Goal: Task Accomplishment & Management: Use online tool/utility

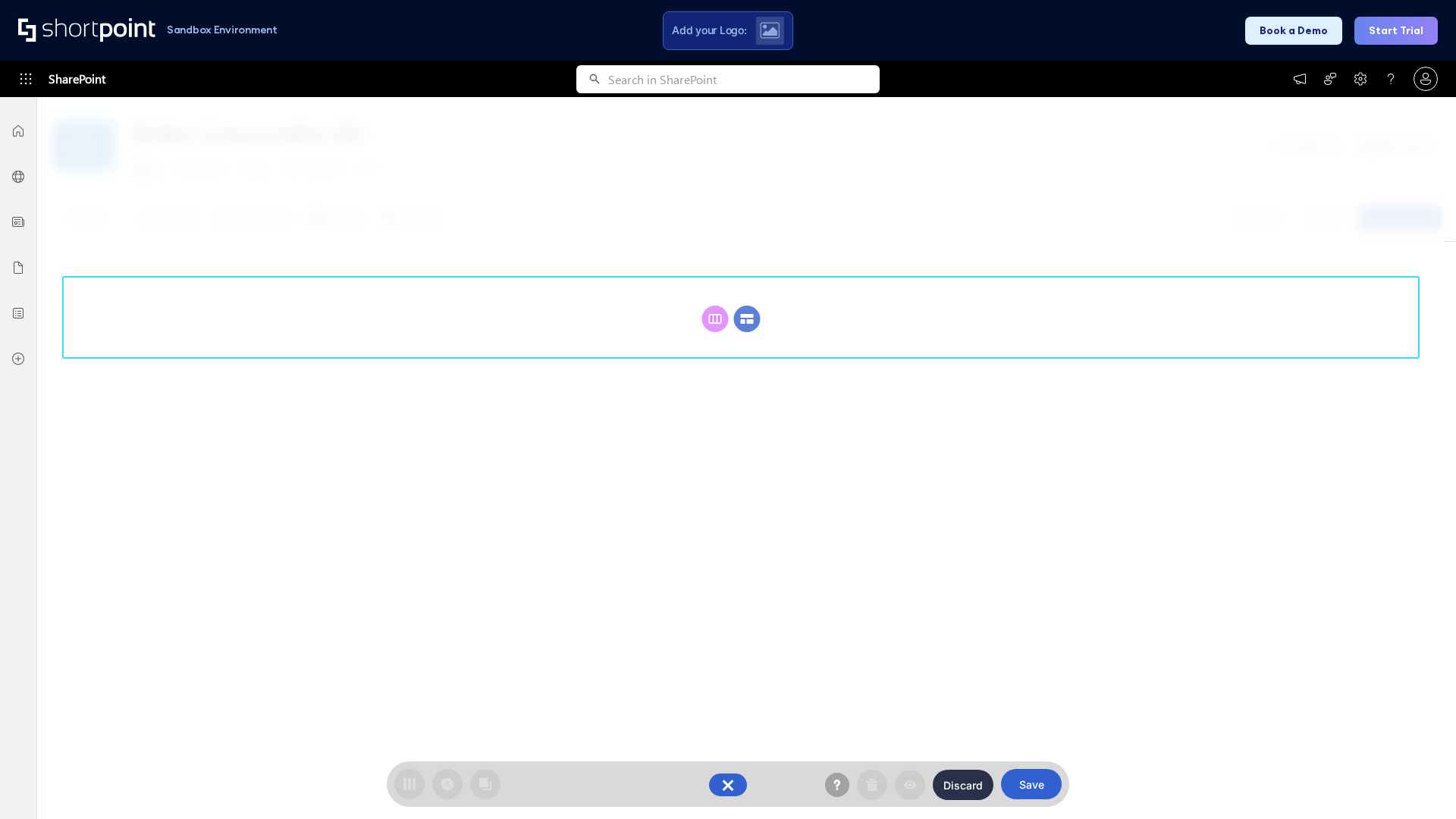
scroll to position [208, 0]
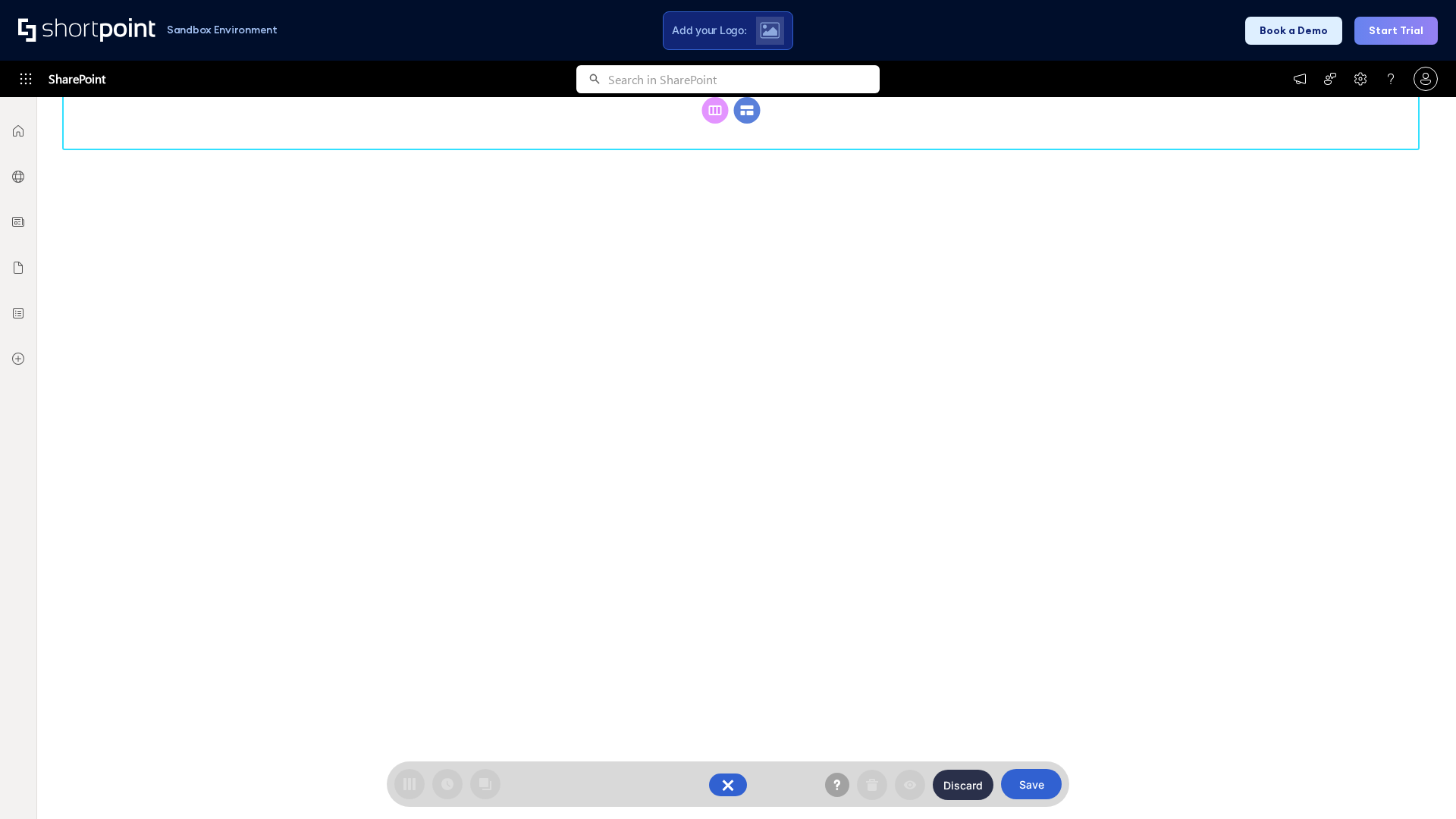
click at [747, 124] on circle at bounding box center [746, 110] width 27 height 27
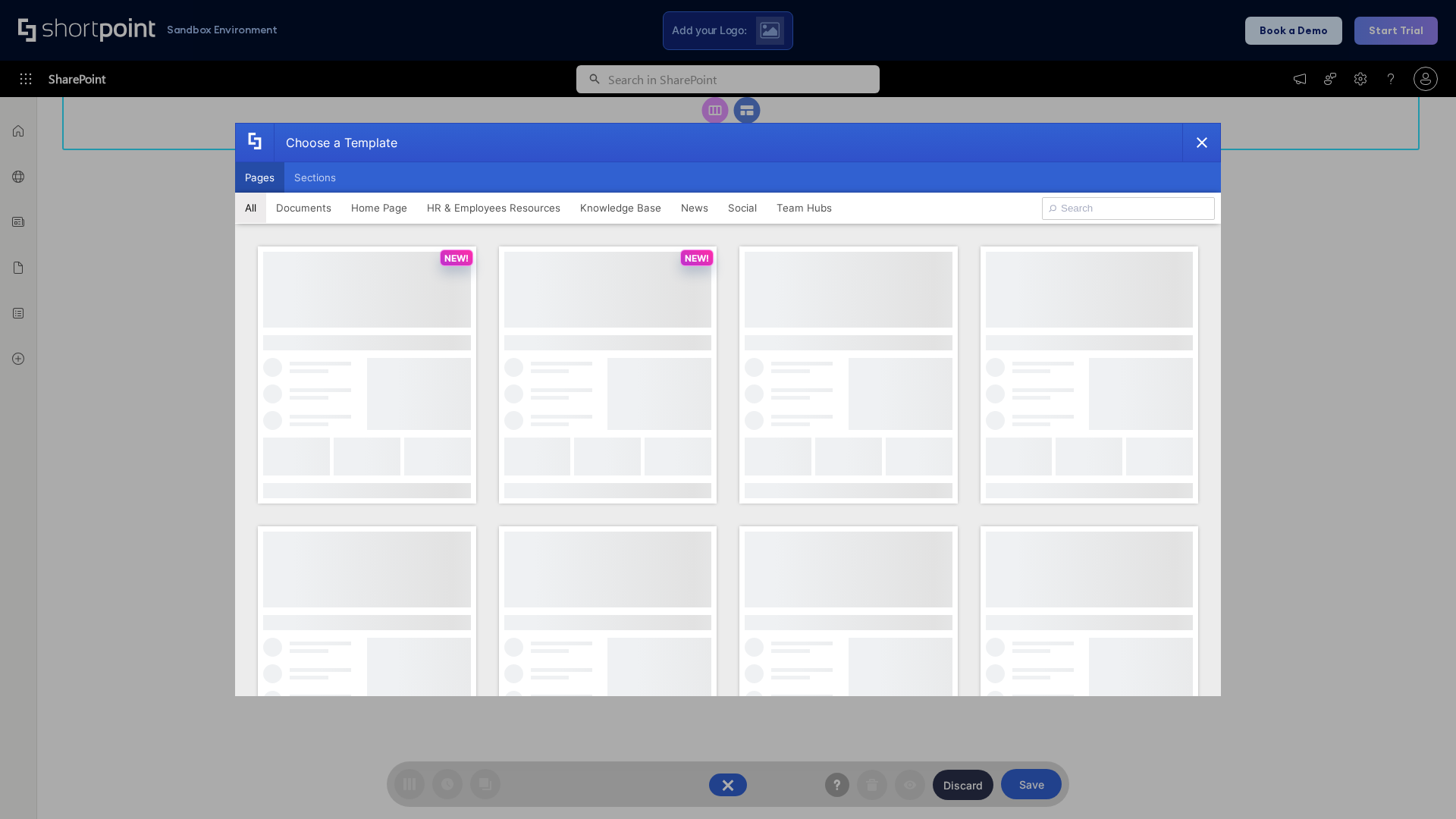
scroll to position [0, 0]
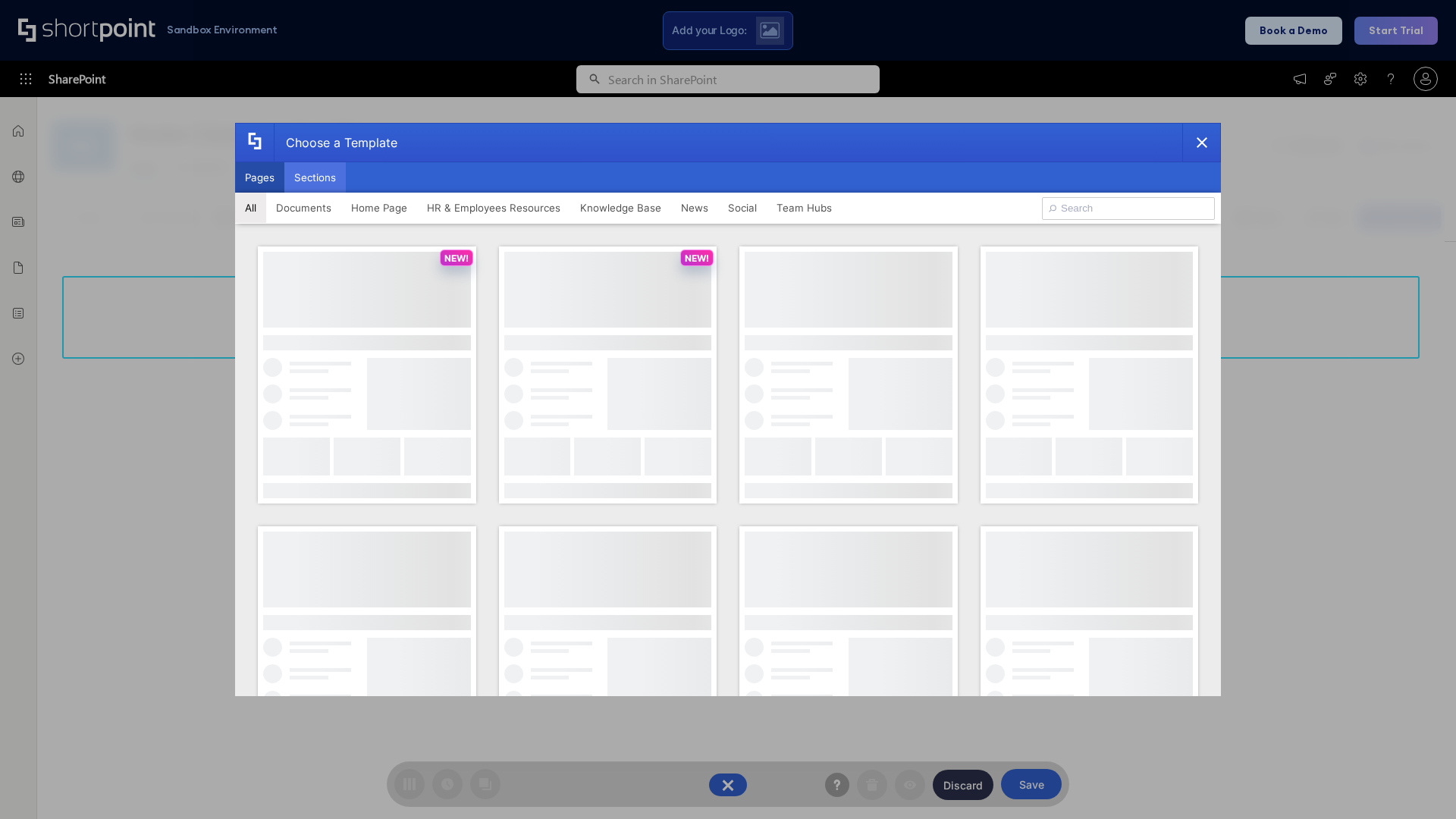
click at [314, 177] on button "Sections" at bounding box center [315, 177] width 61 height 31
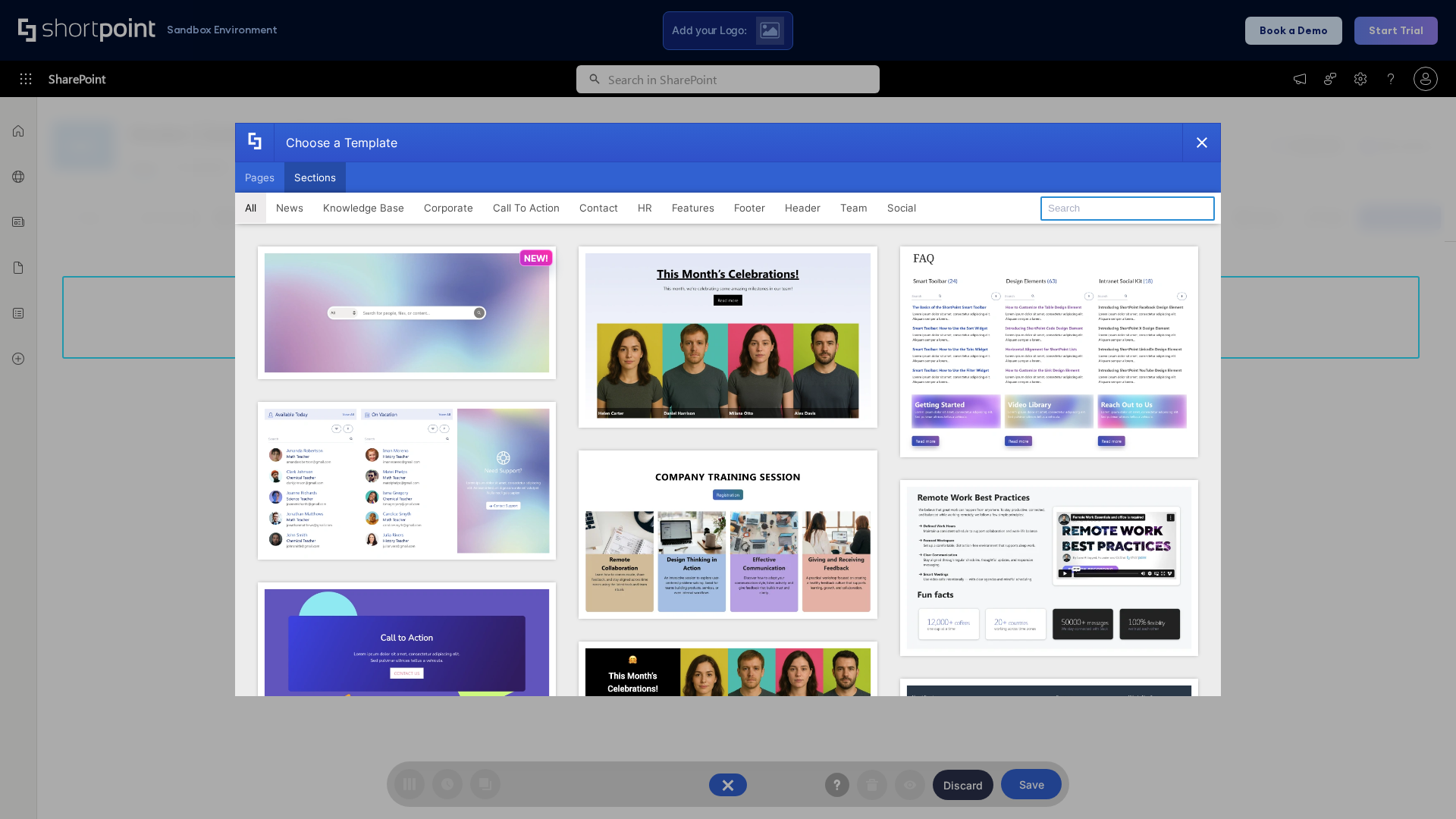
type input "Footer 3"
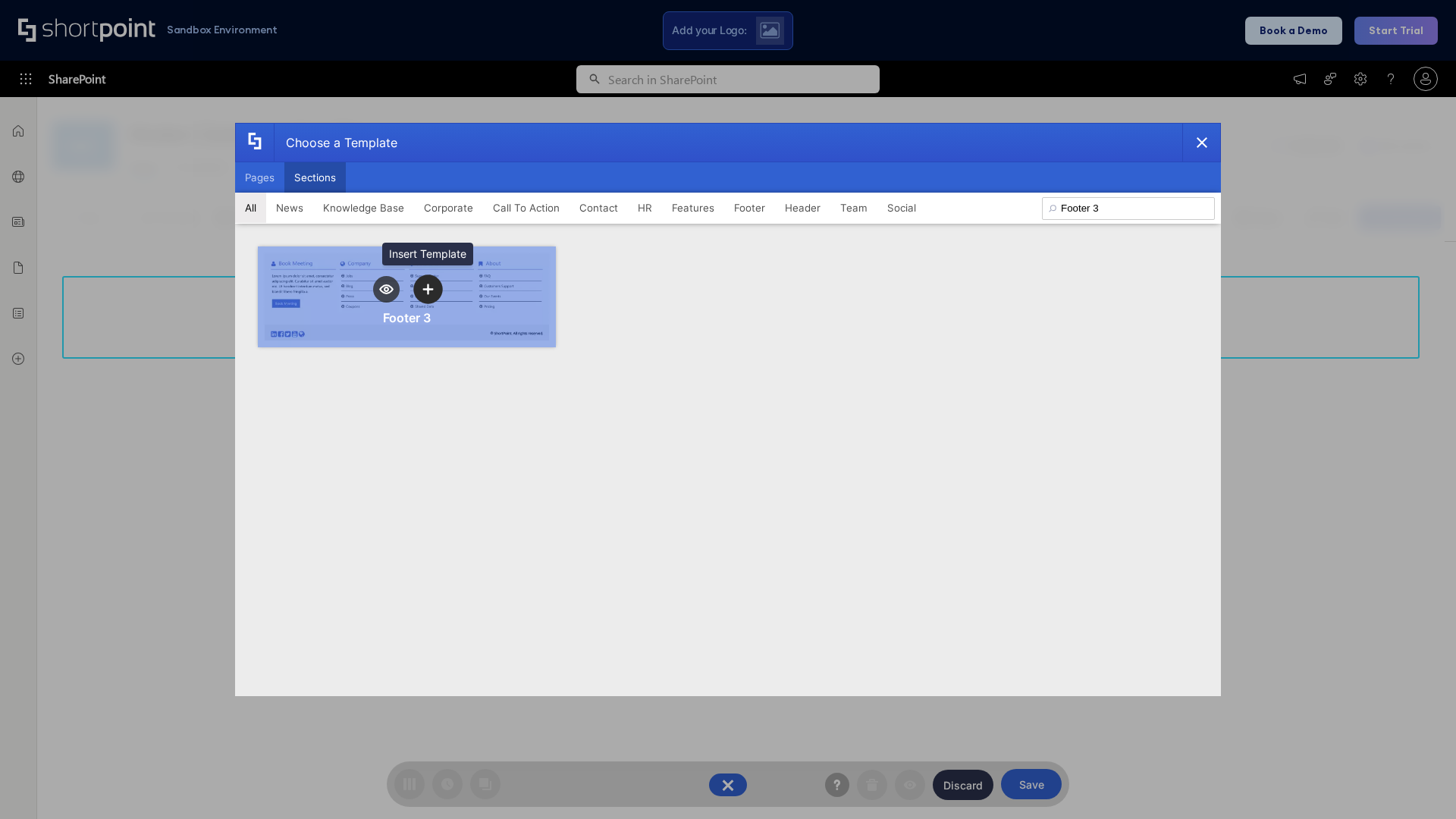
click at [427, 289] on icon "template selector" at bounding box center [427, 289] width 11 height 11
